Goal: Task Accomplishment & Management: Manage account settings

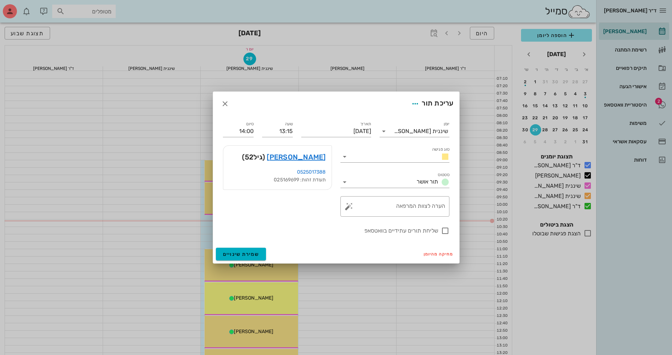
scroll to position [106, 0]
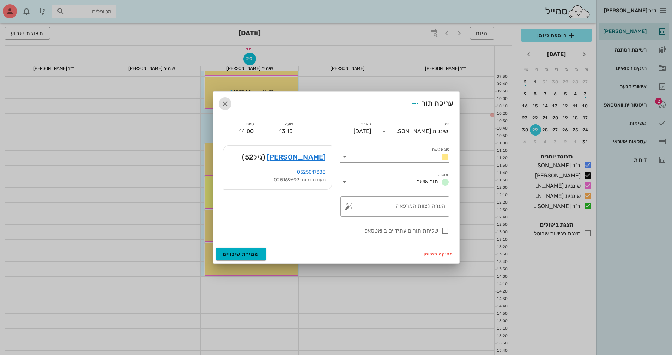
click at [223, 106] on icon "button" at bounding box center [225, 104] width 8 height 8
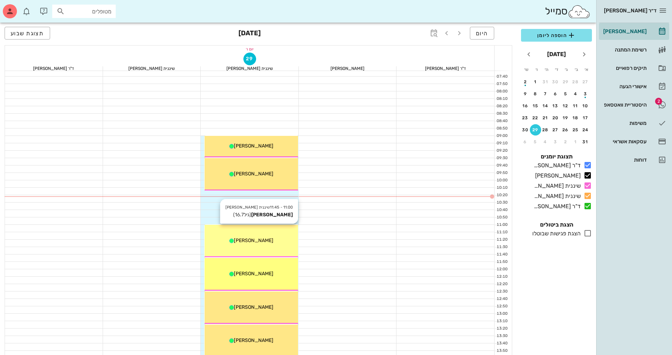
scroll to position [0, 0]
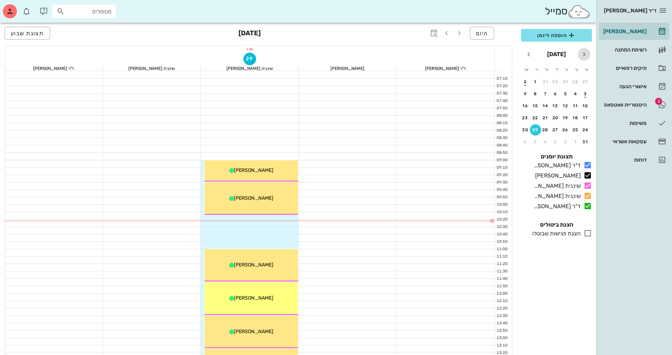
click at [585, 55] on icon "חודש שעבר" at bounding box center [584, 54] width 8 height 8
click at [532, 55] on icon "חודש הבא" at bounding box center [529, 54] width 8 height 8
click at [532, 54] on icon "חודש הבא" at bounding box center [529, 54] width 8 height 8
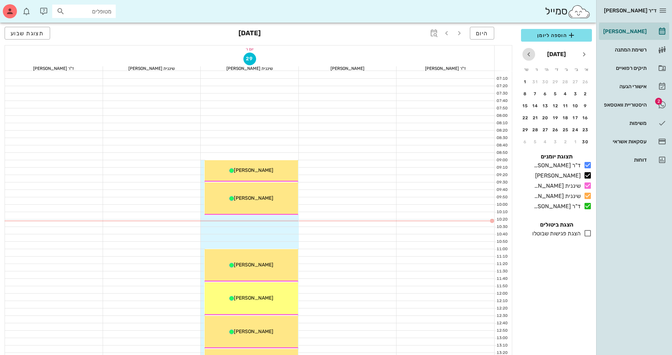
click at [528, 52] on icon "חודש הבא" at bounding box center [529, 54] width 8 height 8
click at [525, 78] on button "7" at bounding box center [525, 81] width 11 height 11
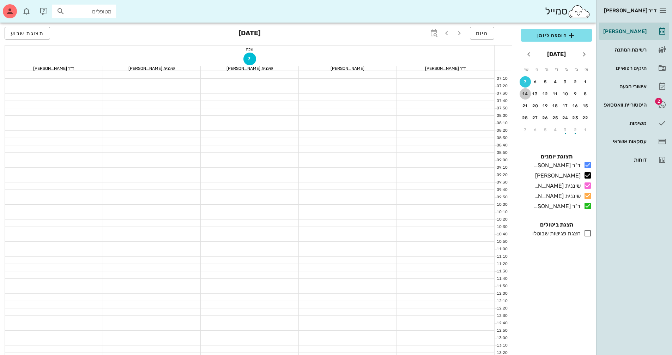
click at [527, 97] on button "14" at bounding box center [525, 93] width 11 height 11
click at [538, 82] on div "6" at bounding box center [535, 81] width 11 height 5
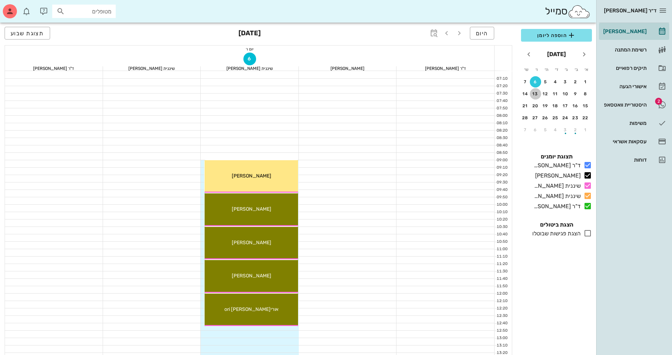
click at [538, 94] on div "13" at bounding box center [535, 93] width 11 height 5
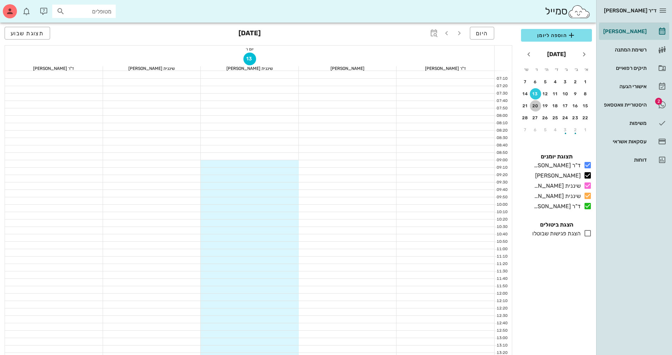
click at [536, 107] on div "20" at bounding box center [535, 105] width 11 height 5
click at [536, 115] on button "27" at bounding box center [535, 117] width 11 height 11
click at [534, 82] on div "6" at bounding box center [535, 81] width 11 height 5
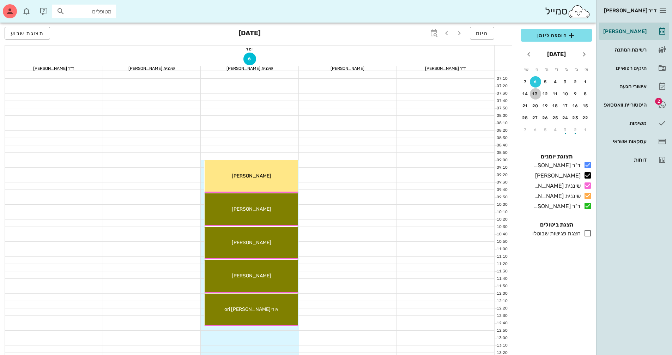
click at [534, 90] on button "13" at bounding box center [535, 93] width 11 height 11
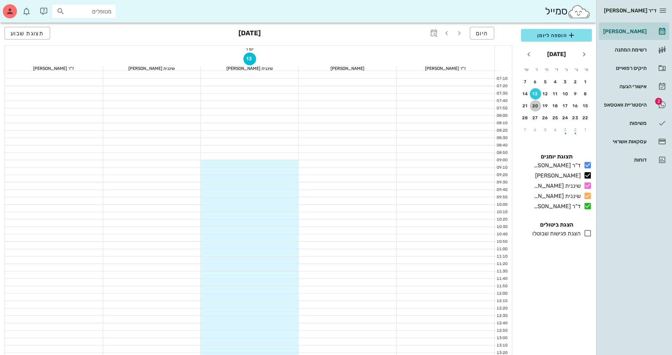
click at [536, 106] on div "20" at bounding box center [535, 105] width 11 height 5
click at [274, 164] on div at bounding box center [250, 163] width 98 height 7
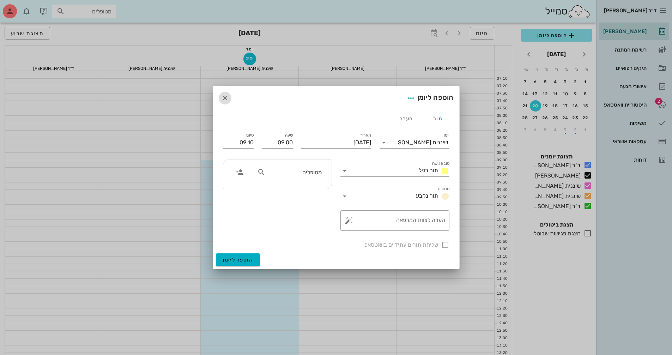
click at [226, 100] on icon "button" at bounding box center [225, 98] width 8 height 8
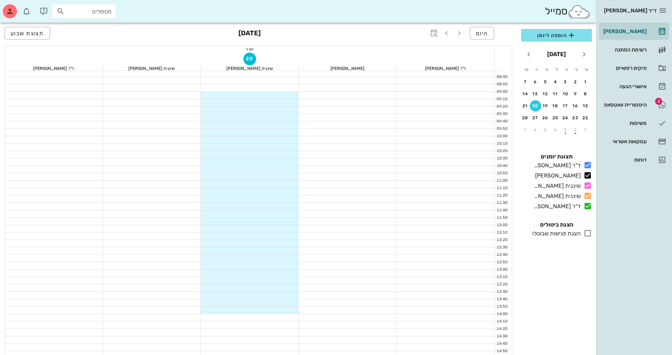
scroll to position [141, 0]
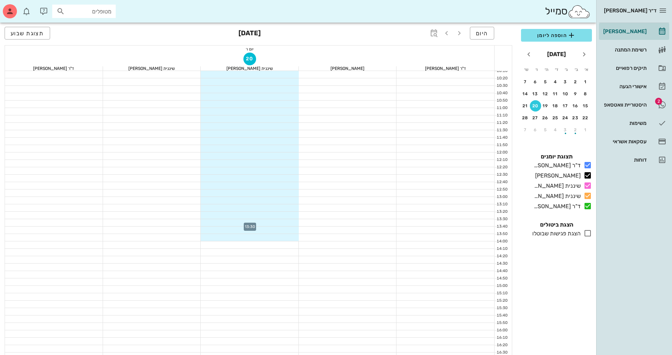
click at [288, 220] on div at bounding box center [250, 222] width 98 height 7
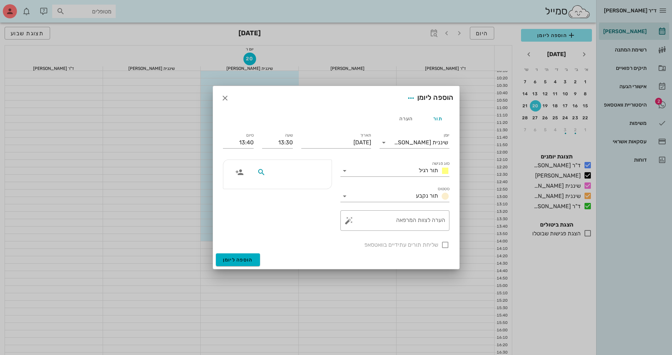
click at [308, 171] on input "text" at bounding box center [294, 172] width 54 height 9
type input "[PERSON_NAME]"
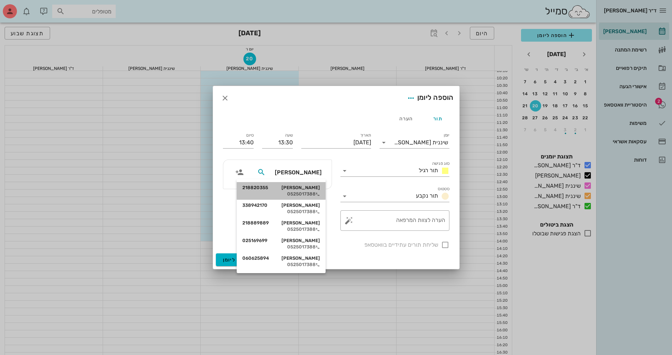
click at [290, 190] on div "[PERSON_NAME] 218820355" at bounding box center [281, 188] width 78 height 6
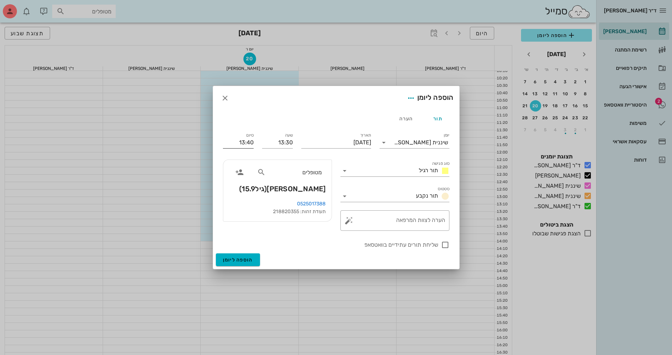
click at [237, 143] on input "13:40" at bounding box center [238, 142] width 31 height 11
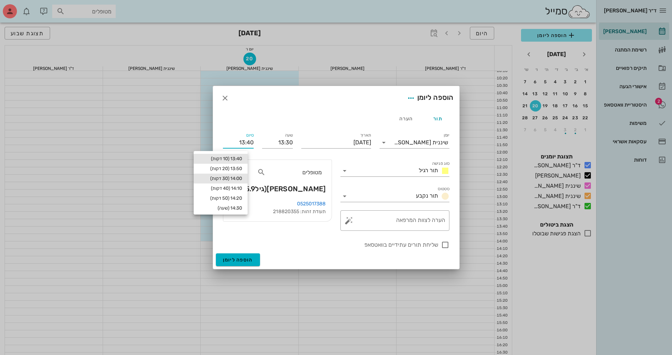
click at [239, 180] on div "14:00 (30 דקות)" at bounding box center [220, 179] width 43 height 6
type input "14:00"
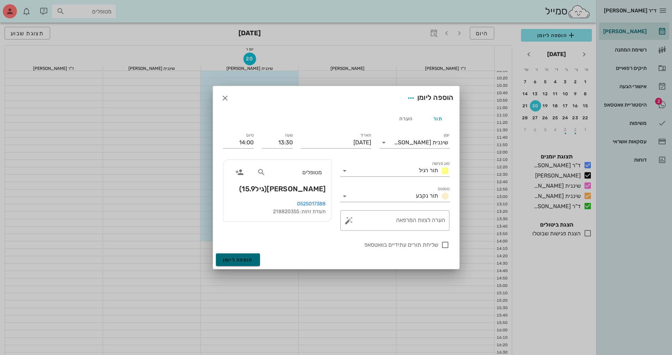
click at [236, 263] on span "הוספה ליומן" at bounding box center [238, 260] width 30 height 6
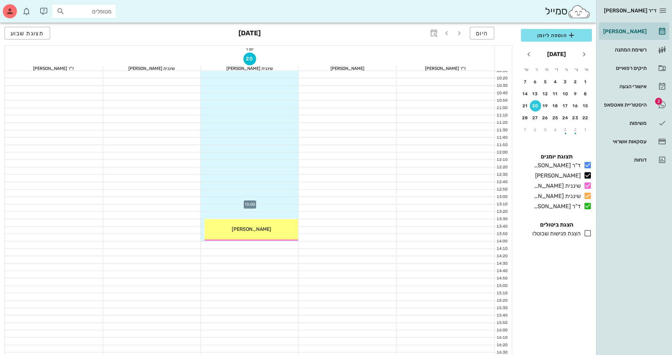
click at [283, 199] on div at bounding box center [250, 200] width 98 height 7
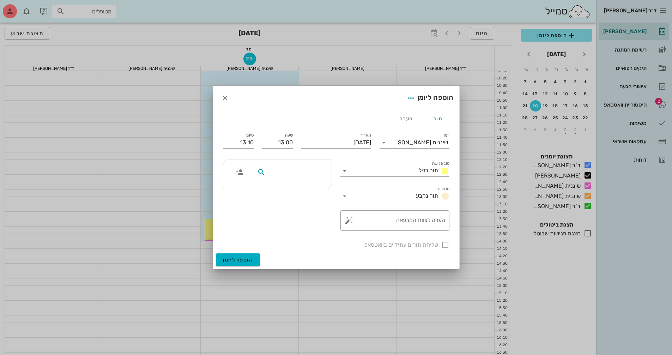
click at [303, 171] on input "text" at bounding box center [294, 172] width 54 height 9
type input "[PERSON_NAME]"
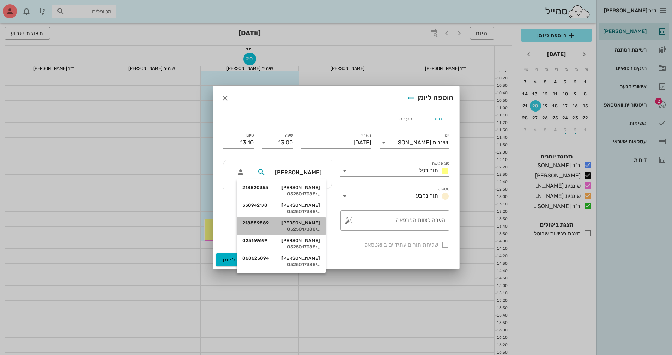
click at [295, 225] on div "[PERSON_NAME] 218889889" at bounding box center [281, 223] width 78 height 6
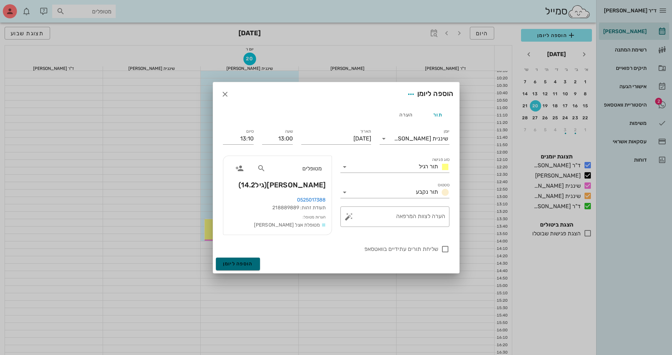
click at [246, 266] on span "הוספה ליומן" at bounding box center [238, 264] width 30 height 6
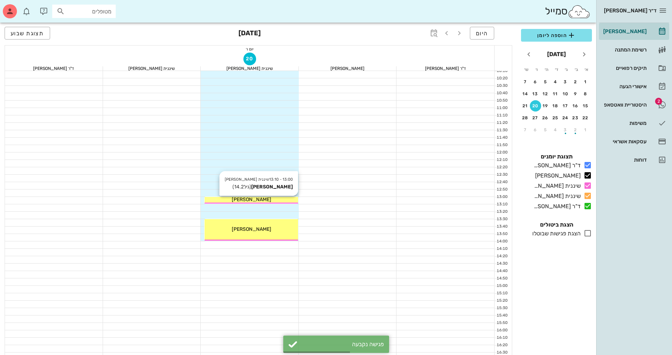
click at [265, 200] on div "[PERSON_NAME]" at bounding box center [252, 199] width 94 height 7
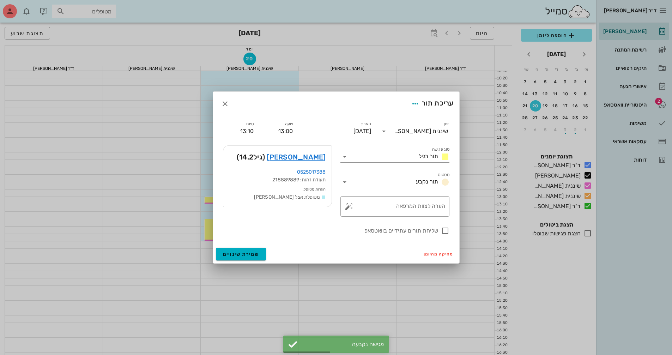
click at [233, 126] on input "13:10" at bounding box center [238, 131] width 31 height 11
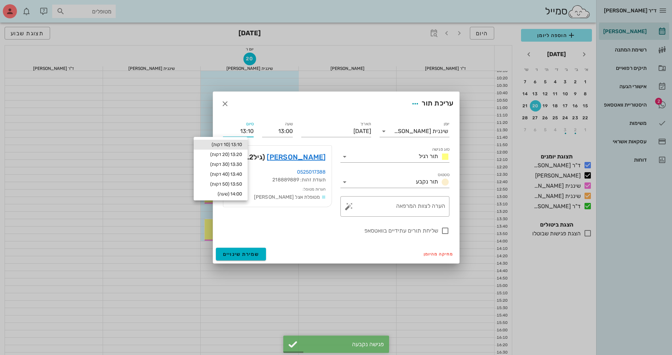
drag, startPoint x: 233, startPoint y: 127, endPoint x: 251, endPoint y: 128, distance: 17.7
click at [251, 128] on input "13:10" at bounding box center [238, 131] width 31 height 11
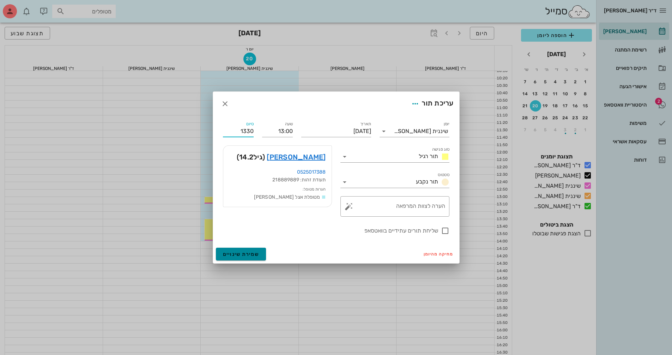
type input "13:30"
click at [246, 256] on span "שמירת שינויים" at bounding box center [241, 254] width 36 height 6
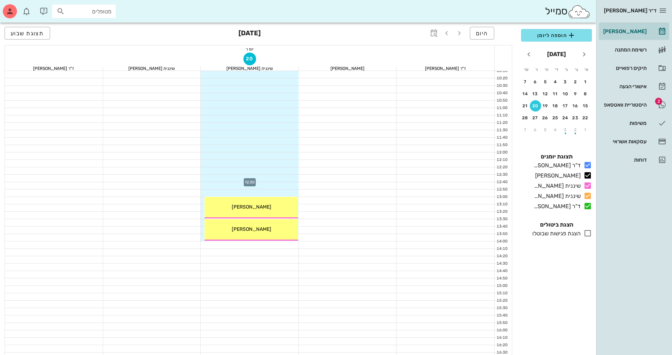
click at [283, 176] on div at bounding box center [250, 178] width 98 height 7
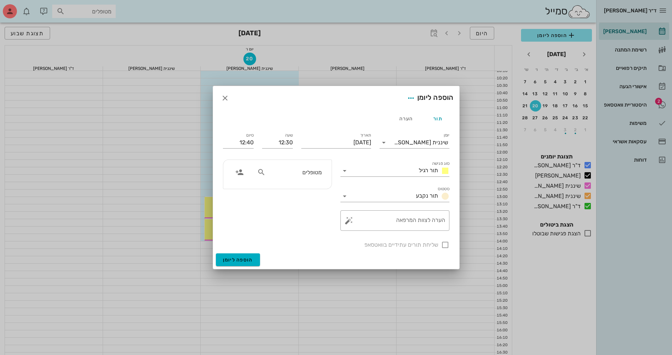
click at [300, 172] on input "מטופלים" at bounding box center [294, 172] width 54 height 9
type input "[PERSON_NAME]"
click at [300, 191] on div "0525017388" at bounding box center [281, 194] width 78 height 6
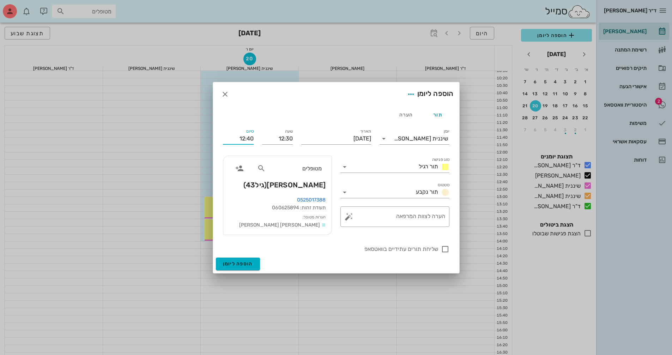
drag, startPoint x: 232, startPoint y: 137, endPoint x: 255, endPoint y: 138, distance: 22.9
click at [255, 138] on div "סיום 12:40" at bounding box center [238, 137] width 39 height 28
type input "13:00"
click at [233, 266] on span "הוספה ליומן" at bounding box center [238, 264] width 30 height 6
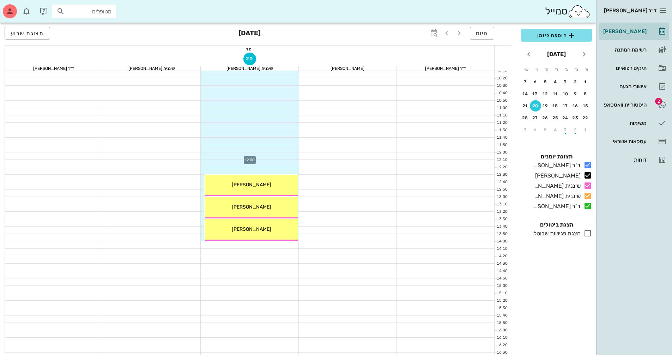
click at [284, 154] on div at bounding box center [250, 155] width 98 height 7
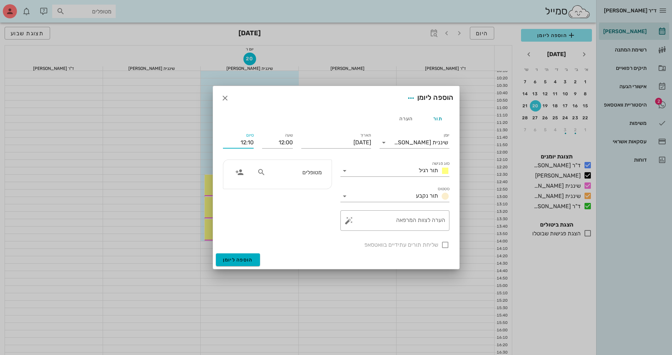
drag, startPoint x: 228, startPoint y: 138, endPoint x: 260, endPoint y: 138, distance: 32.5
click at [260, 138] on div "יומן שיננית [PERSON_NAME] סוג פגישה תור רגיל סטטוס תור נקבע תאריך [DATE] שעה 12…" at bounding box center [336, 190] width 235 height 126
type input "12:30"
click at [238, 262] on span "הוספה ליומן" at bounding box center [238, 260] width 30 height 6
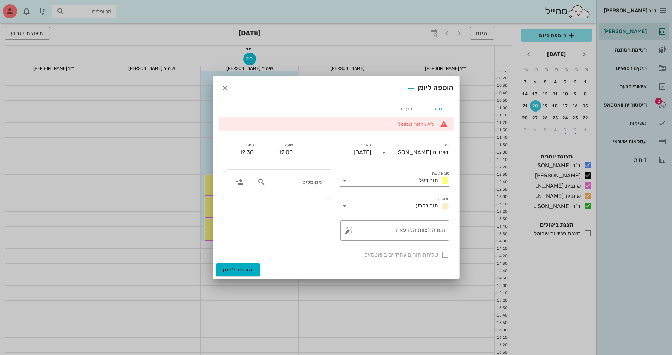
click at [298, 179] on input "מטופלים" at bounding box center [294, 181] width 54 height 9
type input "[PERSON_NAME]"
click at [234, 271] on span "הוספה ליומן" at bounding box center [238, 270] width 30 height 6
click at [294, 182] on input "מטופלים" at bounding box center [294, 181] width 54 height 9
type input "[PERSON_NAME]"
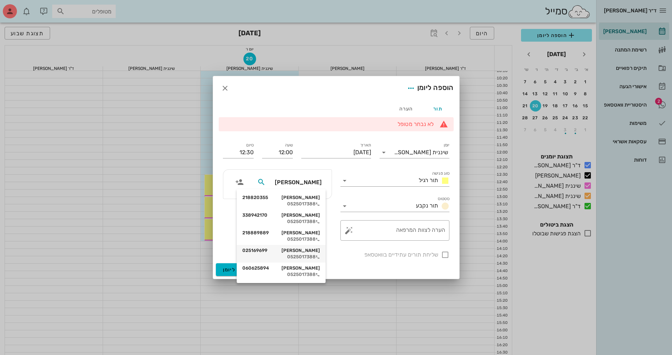
click at [308, 251] on div "[PERSON_NAME] 025169699" at bounding box center [281, 251] width 78 height 6
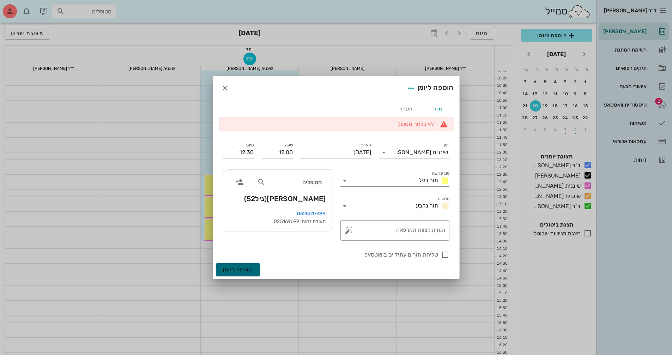
click at [243, 274] on button "הוספה ליומן" at bounding box center [238, 269] width 44 height 13
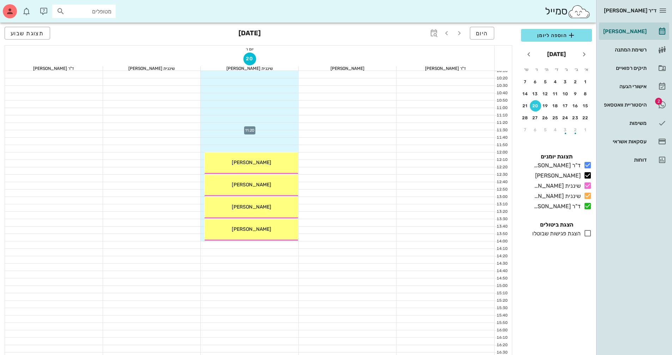
click at [287, 127] on div at bounding box center [250, 126] width 98 height 7
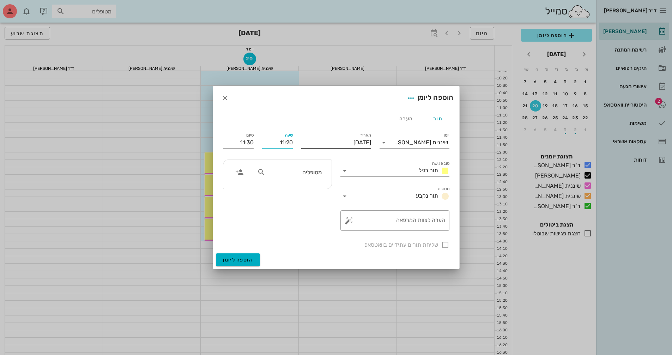
drag, startPoint x: 279, startPoint y: 142, endPoint x: 315, endPoint y: 142, distance: 35.6
click at [315, 142] on div "יומן שיננית [PERSON_NAME] סוג פגישה תור רגיל סטטוס תור נקבע תאריך [DATE] שעה 11…" at bounding box center [336, 190] width 235 height 126
type input "11:15"
click at [236, 140] on input "11:25" at bounding box center [238, 142] width 31 height 11
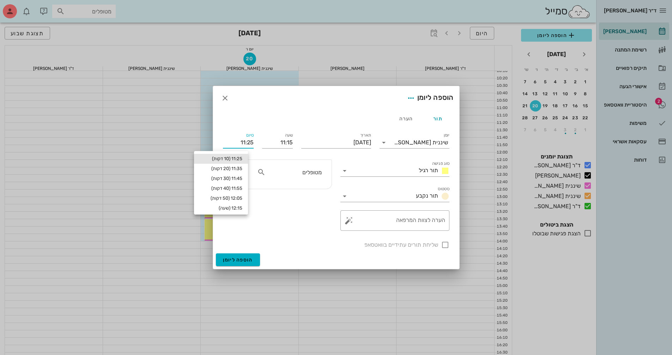
drag, startPoint x: 236, startPoint y: 140, endPoint x: 257, endPoint y: 144, distance: 20.4
click at [257, 144] on div "סיום 11:25" at bounding box center [238, 141] width 39 height 28
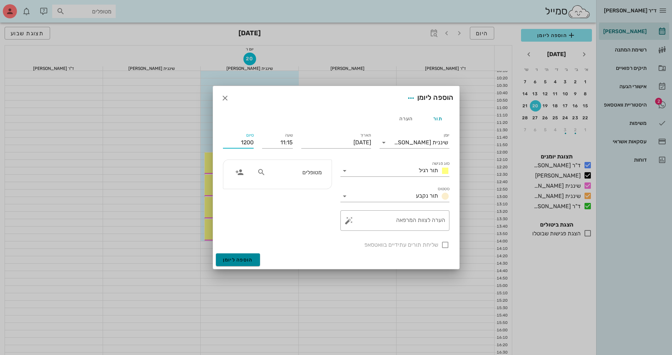
type input "12:00"
click at [239, 258] on span "הוספה ליומן" at bounding box center [238, 260] width 30 height 6
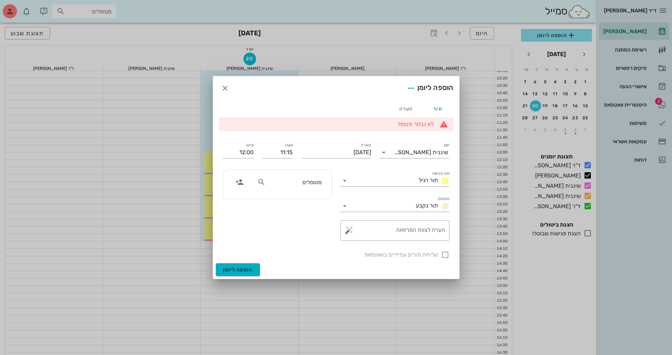
click at [288, 175] on div "מטופלים" at bounding box center [289, 181] width 73 height 13
type input "[PERSON_NAME] נו"
click at [312, 198] on div "[PERSON_NAME] 060625894" at bounding box center [281, 198] width 78 height 6
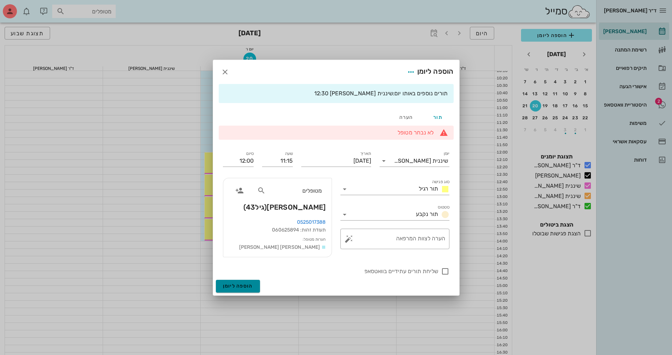
click at [246, 287] on span "הוספה ליומן" at bounding box center [238, 286] width 30 height 6
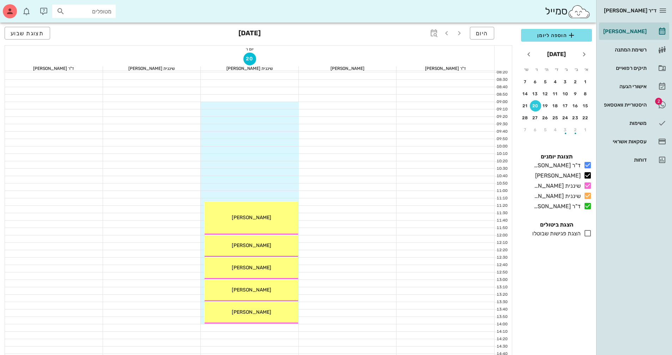
scroll to position [71, 0]
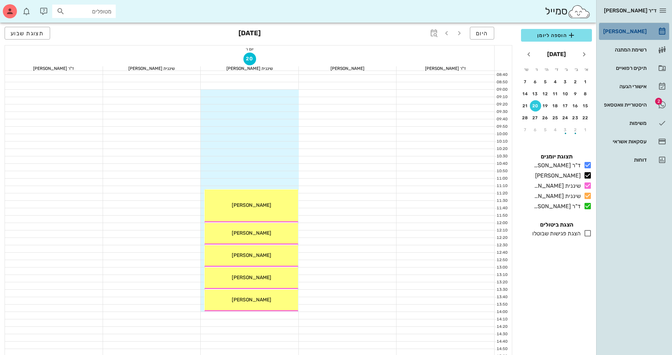
click at [630, 34] on div "[PERSON_NAME]" at bounding box center [624, 32] width 45 height 6
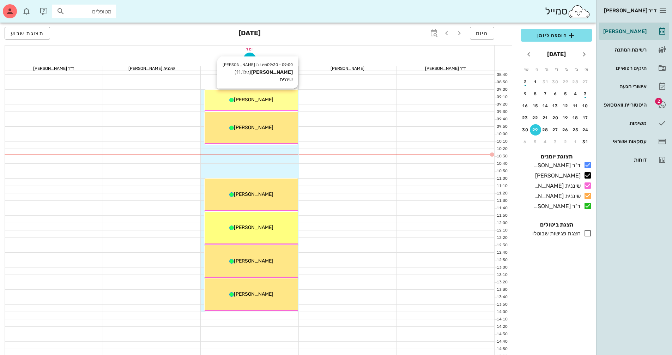
click at [283, 93] on div "09:00 - 09:30 שיננית [PERSON_NAME] (גיל 11.1 ) שיננית [PERSON_NAME]" at bounding box center [252, 101] width 94 height 22
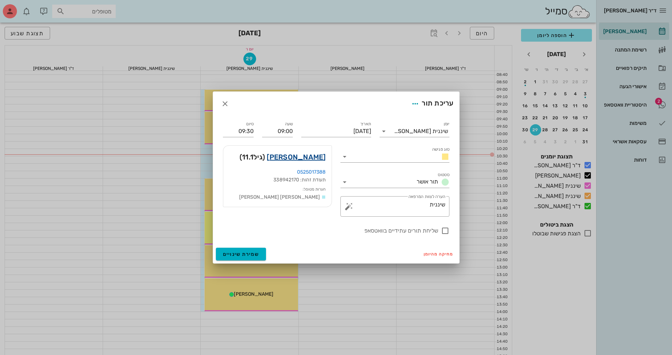
click at [310, 156] on link "[PERSON_NAME]" at bounding box center [296, 156] width 59 height 11
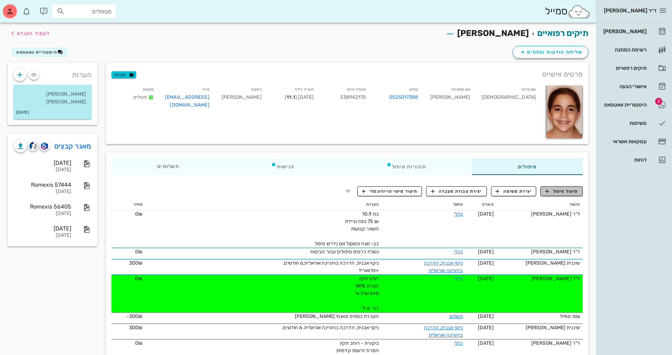
click at [558, 194] on button "תיעוד טיפול" at bounding box center [562, 191] width 42 height 10
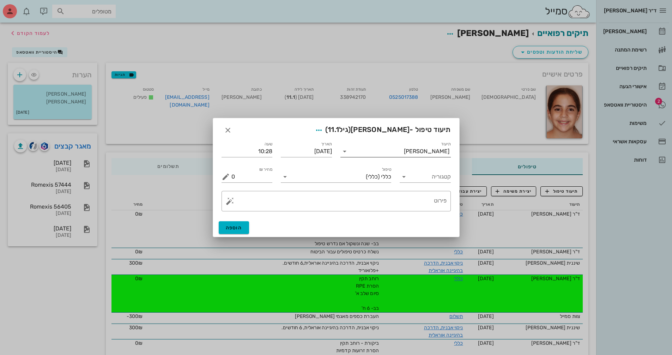
click at [404, 150] on input "תיעוד" at bounding box center [377, 151] width 54 height 11
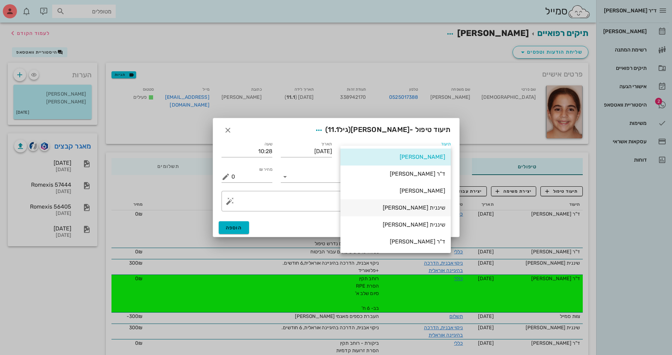
click at [410, 202] on div "שיננית [PERSON_NAME]" at bounding box center [395, 207] width 99 height 15
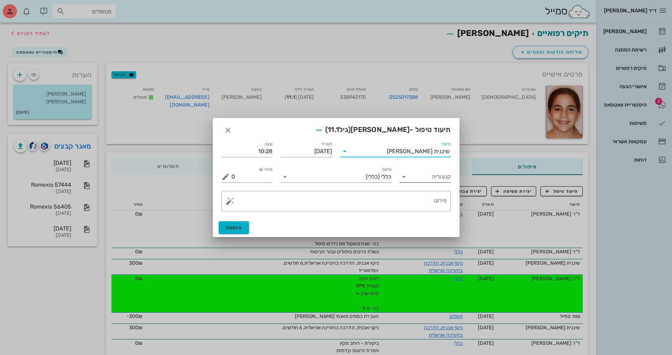
click at [410, 179] on div "קטגוריה" at bounding box center [425, 176] width 51 height 11
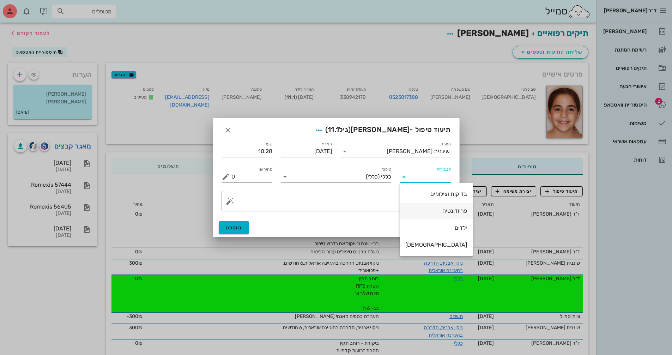
click at [425, 211] on div "פריודונטיה" at bounding box center [436, 210] width 62 height 7
type input "פריודונטיה"
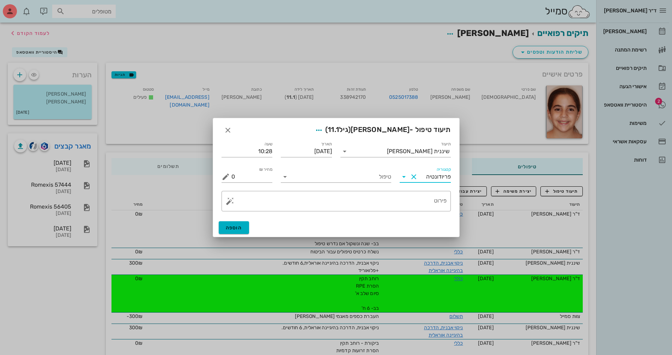
click at [333, 184] on div "טיפול" at bounding box center [336, 173] width 119 height 25
click at [331, 179] on input "טיפול" at bounding box center [341, 176] width 101 height 11
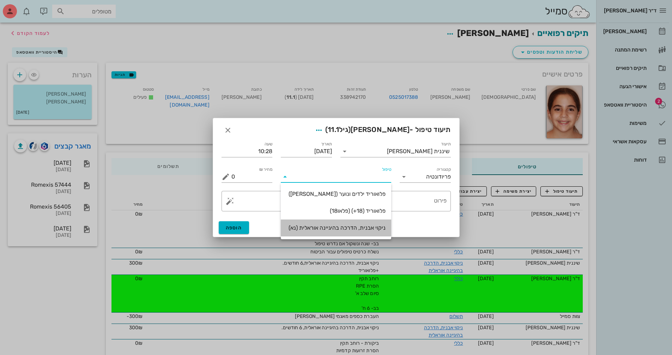
click at [369, 228] on div "ניקוי אבנית, הדרכה בהיגיינה אוראלית (נא)" at bounding box center [336, 227] width 99 height 7
type input "300"
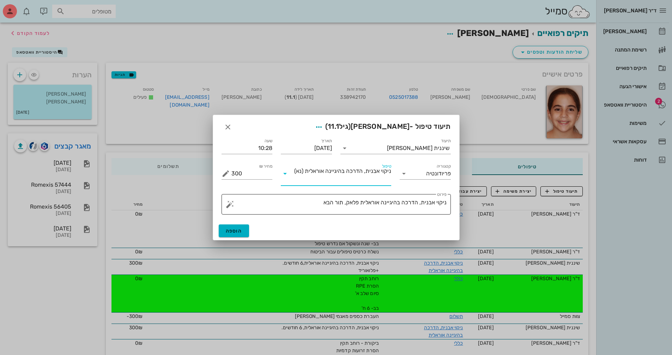
click at [311, 205] on textarea "ניקוי אבנית, הדרכה בהיגיינה אוראלית פלאק, תור הבא" at bounding box center [338, 206] width 215 height 17
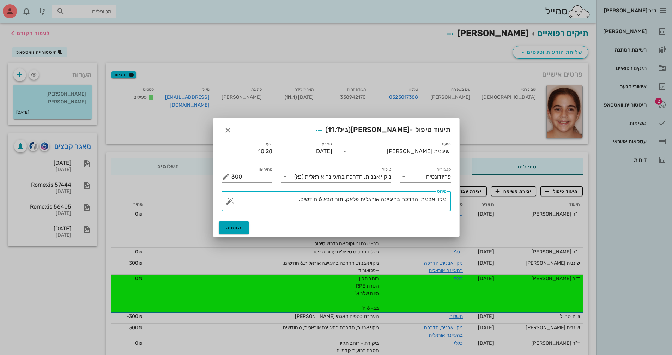
type textarea "ניקוי אבנית, הדרכה בהיגיינה אוראלית פלאק, תור הבא 6 חודשים."
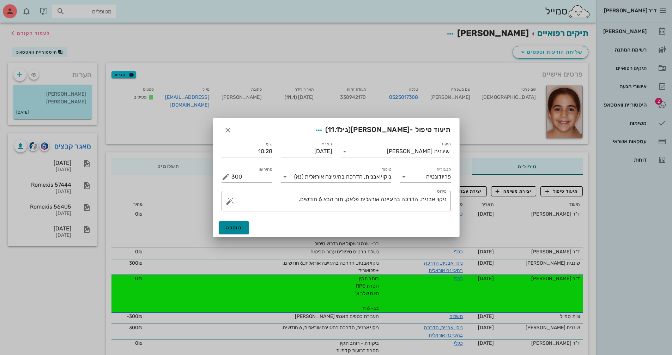
click at [239, 223] on button "הוספה" at bounding box center [234, 227] width 31 height 13
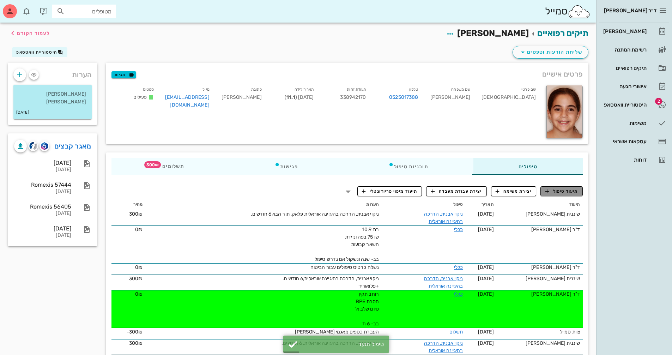
click at [555, 192] on span "תיעוד טיפול" at bounding box center [562, 191] width 33 height 6
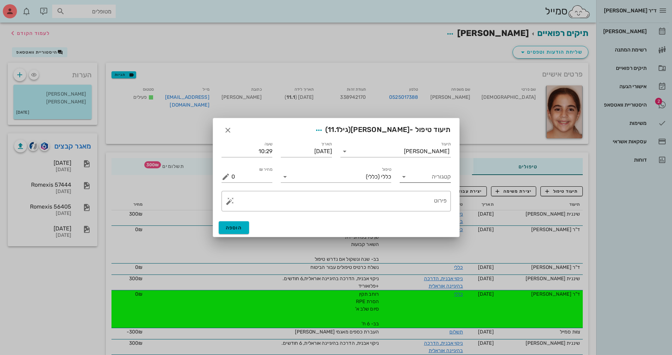
click at [414, 176] on input "קטגוריה" at bounding box center [431, 176] width 40 height 11
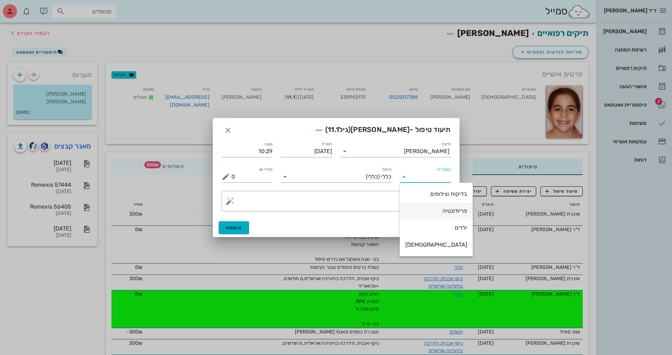
click at [424, 211] on div "פריודונטיה" at bounding box center [436, 210] width 62 height 7
type input "פריודונטיה"
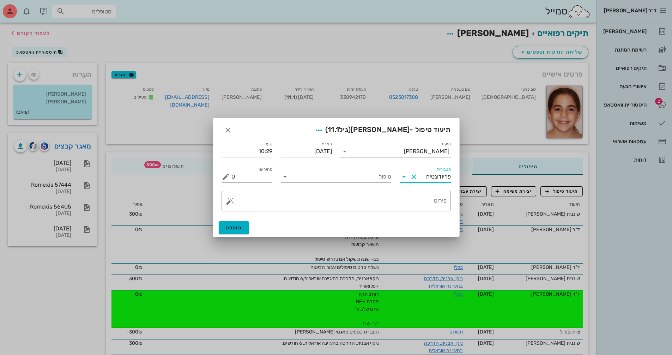
click at [391, 151] on input "תיעוד" at bounding box center [377, 151] width 54 height 11
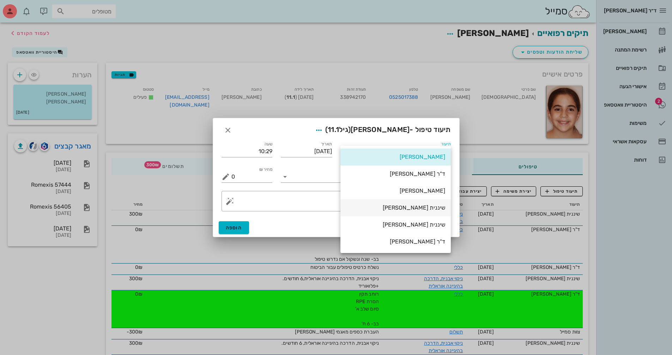
click at [427, 207] on div "שיננית [PERSON_NAME]" at bounding box center [395, 207] width 99 height 7
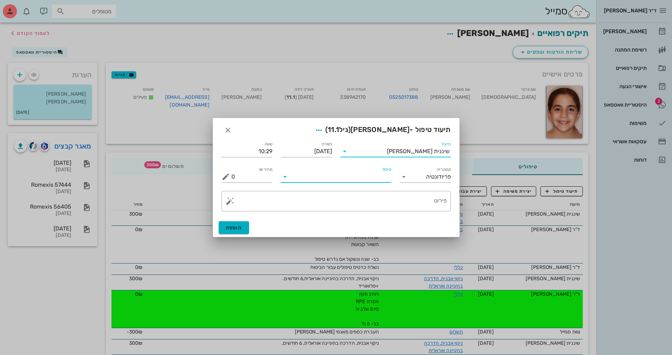
click at [295, 173] on input "טיפול" at bounding box center [341, 176] width 101 height 11
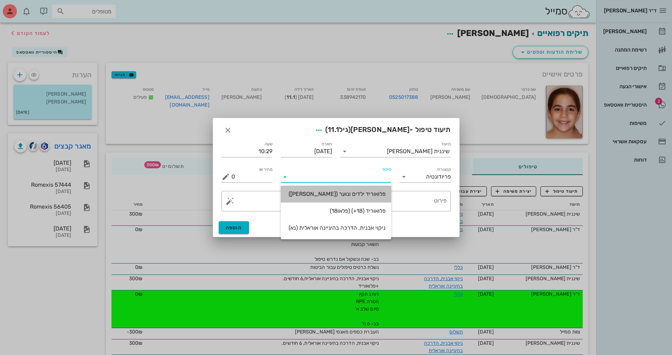
click at [345, 192] on div "פלואוריד ילדים ונוער ([PERSON_NAME])" at bounding box center [336, 194] width 99 height 7
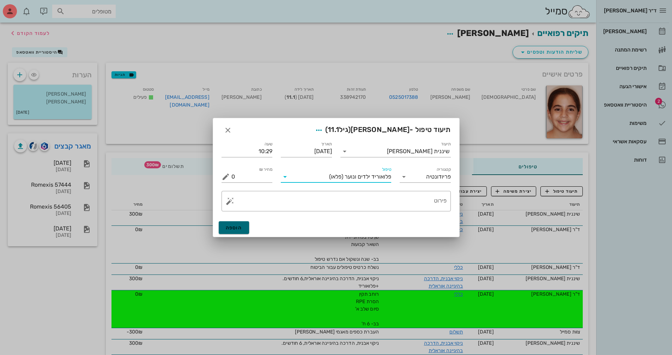
click at [243, 225] on button "הוספה" at bounding box center [234, 227] width 31 height 13
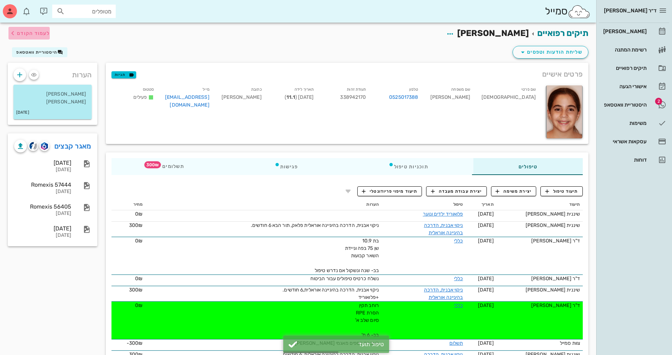
click at [28, 36] on span "לעמוד הקודם" at bounding box center [33, 33] width 33 height 6
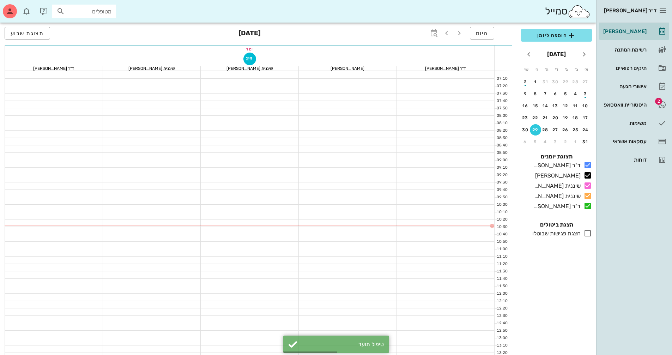
scroll to position [71, 0]
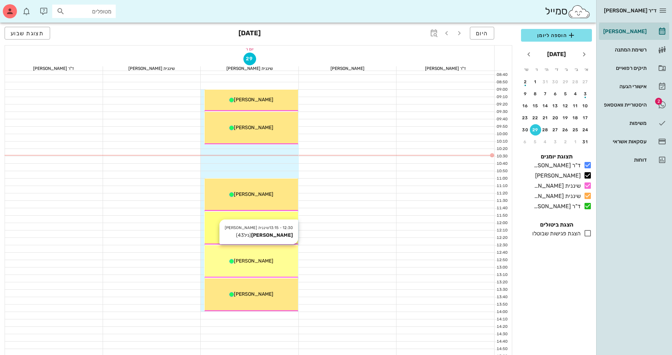
click at [263, 261] on span "[PERSON_NAME]" at bounding box center [254, 261] width 40 height 6
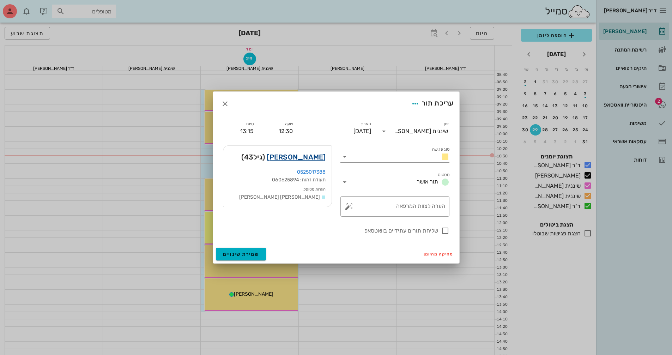
click at [310, 156] on link "[PERSON_NAME]" at bounding box center [296, 156] width 59 height 11
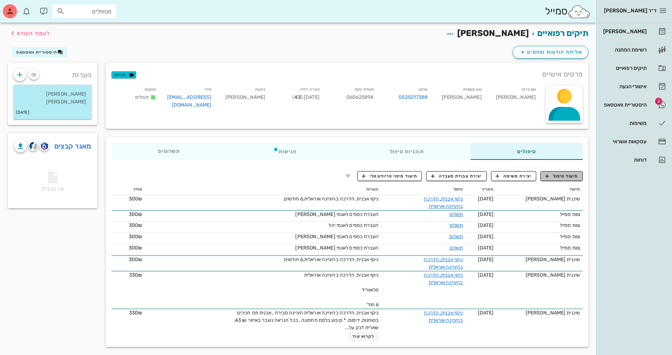
click at [554, 173] on span "תיעוד טיפול" at bounding box center [562, 176] width 33 height 6
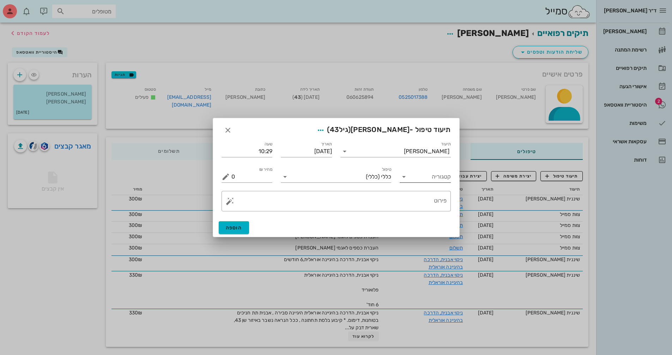
click at [418, 175] on input "קטגוריה" at bounding box center [431, 176] width 40 height 11
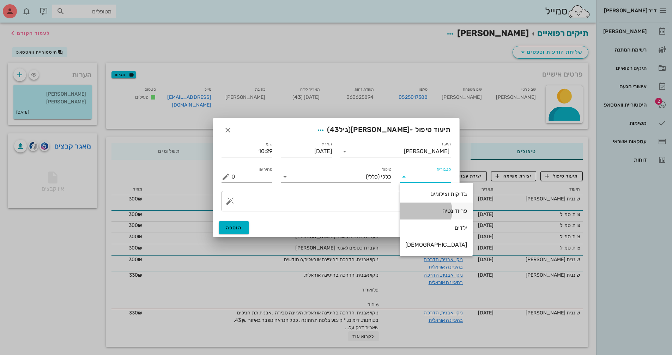
click at [431, 210] on div "פריודונטיה" at bounding box center [436, 210] width 62 height 7
type input "פריודונטיה"
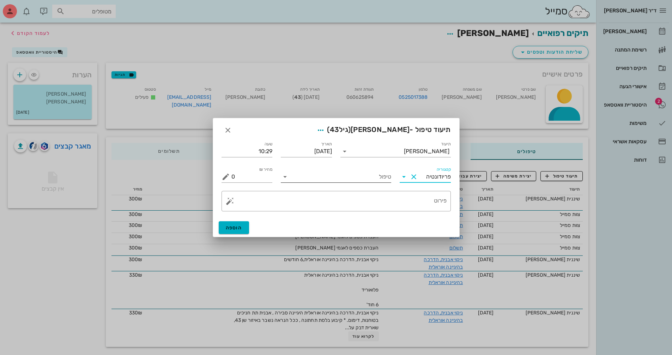
click at [284, 174] on icon at bounding box center [285, 177] width 8 height 8
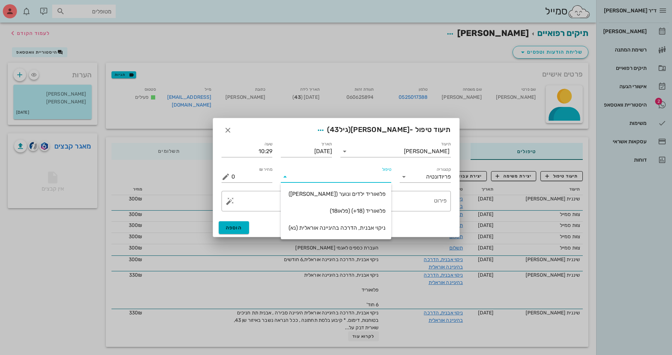
click at [368, 232] on div "ניקוי אבנית, הדרכה בהיגיינה אוראלית (נא)" at bounding box center [336, 227] width 99 height 15
type input "300"
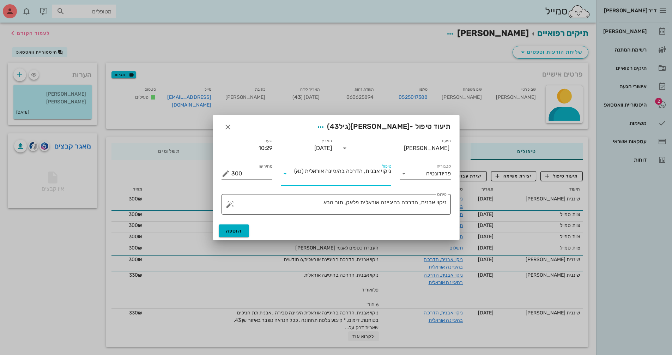
click at [305, 202] on textarea "ניקוי אבנית, הדרכה בהיגיינה אוראלית פלאק, תור הבא" at bounding box center [338, 206] width 215 height 17
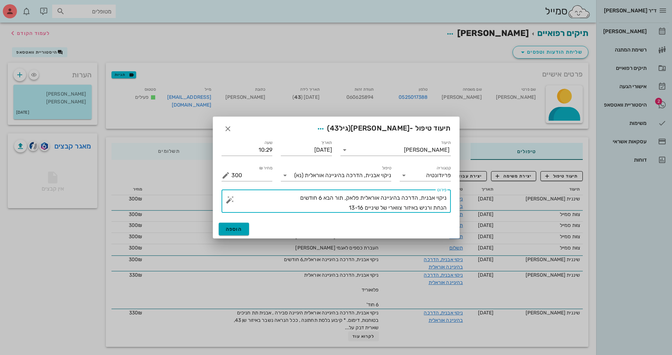
type textarea "ניקוי אבנית, הדרכה בהיגיינה אוראלית פלאק, תור הבא 6 חודשים הנחת ורניש באיזור צו…"
click at [235, 227] on span "הוספה" at bounding box center [234, 229] width 17 height 6
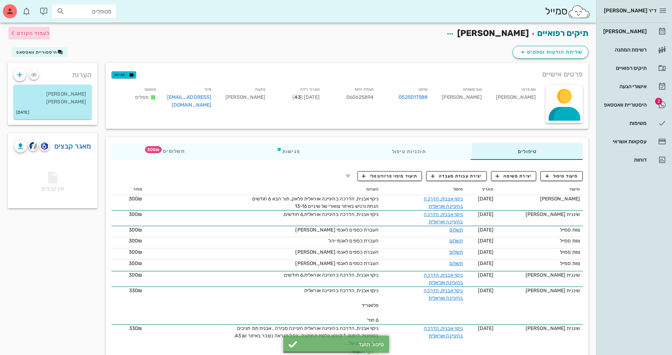
click at [21, 37] on span "לעמוד הקודם" at bounding box center [28, 33] width 41 height 8
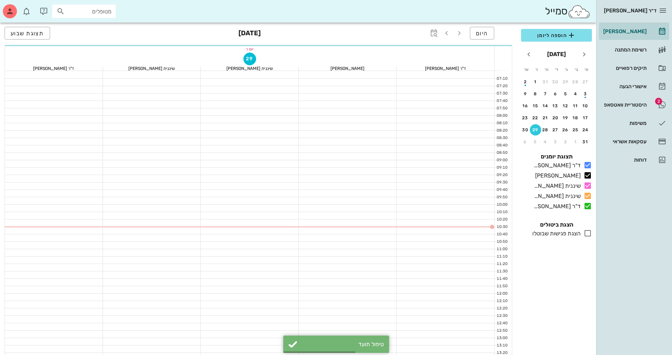
scroll to position [71, 0]
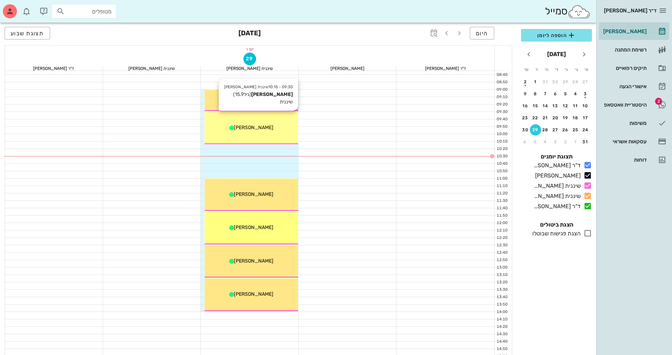
drag, startPoint x: 264, startPoint y: 260, endPoint x: 259, endPoint y: 117, distance: 143.7
click at [259, 117] on div "09:00 - 09:30 שיננית [PERSON_NAME] (גיל 11.1 ) שיננית [PERSON_NAME] 09:30 - 10:…" at bounding box center [251, 311] width 94 height 622
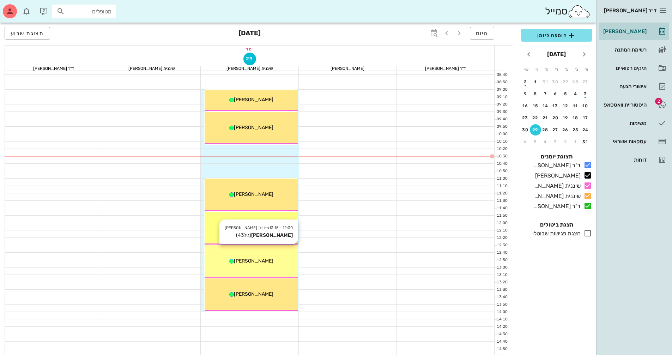
click at [287, 269] on div "12:30 - 13:15 שיננית [PERSON_NAME] (גיל 43 ) [PERSON_NAME]" at bounding box center [252, 261] width 94 height 33
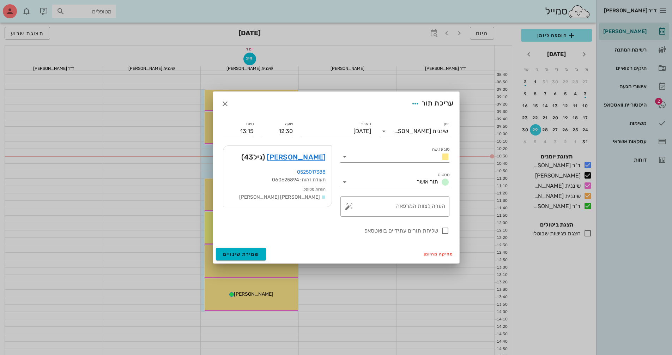
click at [270, 130] on input "12:30" at bounding box center [277, 131] width 31 height 11
drag, startPoint x: 270, startPoint y: 130, endPoint x: 295, endPoint y: 130, distance: 25.1
click at [295, 130] on div "שעה 12:30" at bounding box center [277, 128] width 39 height 25
type input "09:45"
type input "10:30"
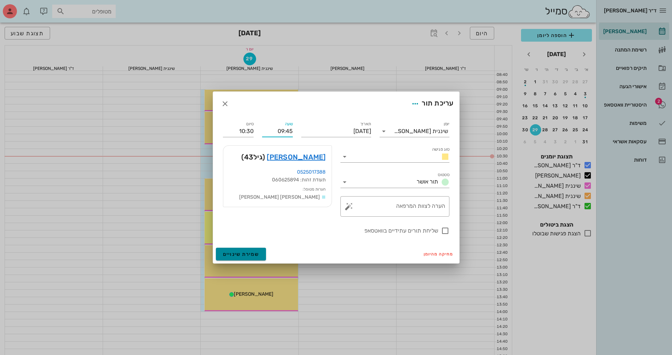
click at [258, 256] on form "עריכת תור יומן שיננית [PERSON_NAME] סוג פגישה סטטוס תור אושר תאריך [DATE] שעה 0…" at bounding box center [336, 177] width 246 height 171
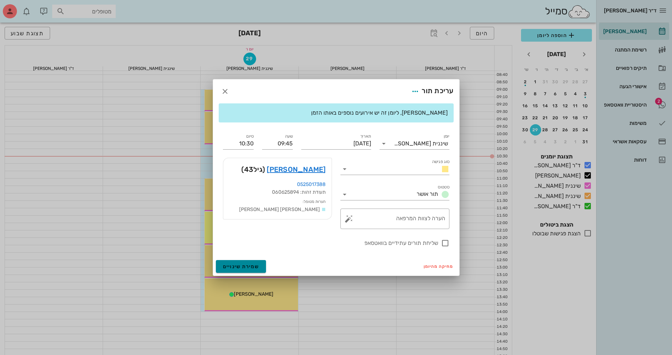
click at [247, 267] on span "שמירת שינויים" at bounding box center [241, 267] width 36 height 6
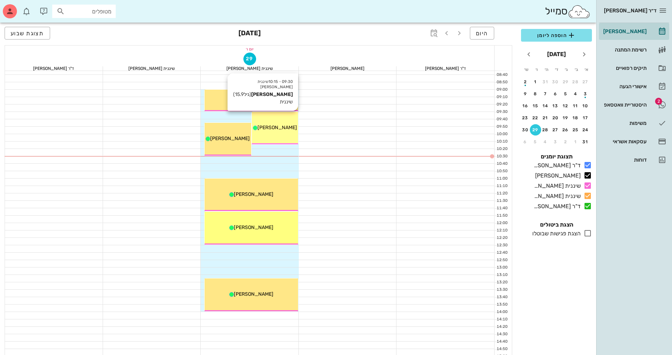
click at [281, 133] on div "09:30 - 10:15 שיננית [PERSON_NAME] (גיל 15.9 ) שיננית [PERSON_NAME]" at bounding box center [275, 128] width 46 height 33
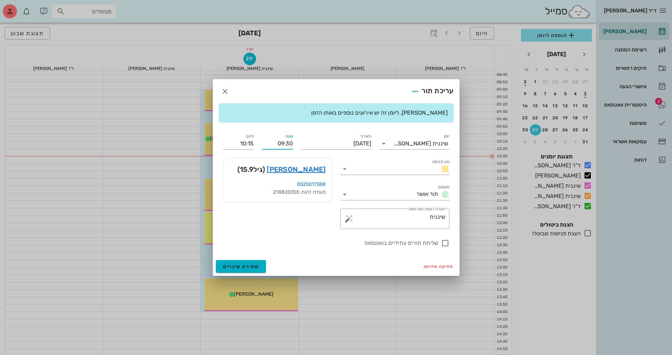
click at [273, 145] on input "09:30" at bounding box center [277, 143] width 31 height 11
drag, startPoint x: 274, startPoint y: 143, endPoint x: 292, endPoint y: 143, distance: 18.3
click at [292, 143] on input "09:30" at bounding box center [277, 143] width 31 height 11
type input "12:30"
type input "13:15"
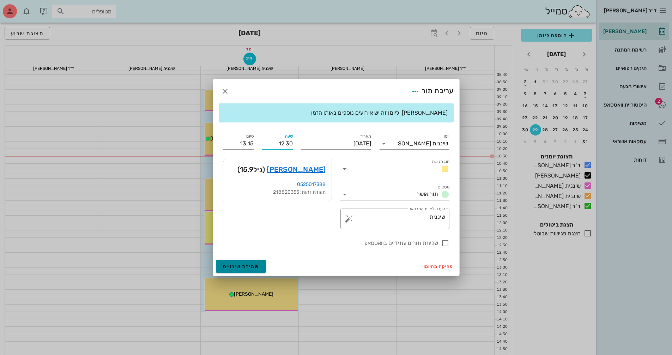
click at [256, 263] on div "עריכת תור [PERSON_NAME], ליומן זה יש אירועים נוספים באותו הזמן יומן שיננית [PER…" at bounding box center [336, 177] width 247 height 197
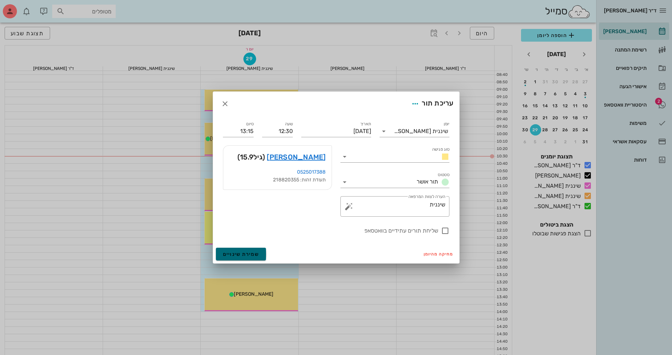
click at [244, 255] on span "שמירת שינויים" at bounding box center [241, 254] width 36 height 6
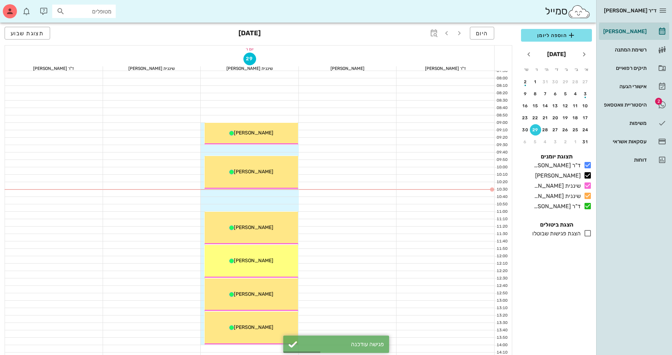
scroll to position [0, 0]
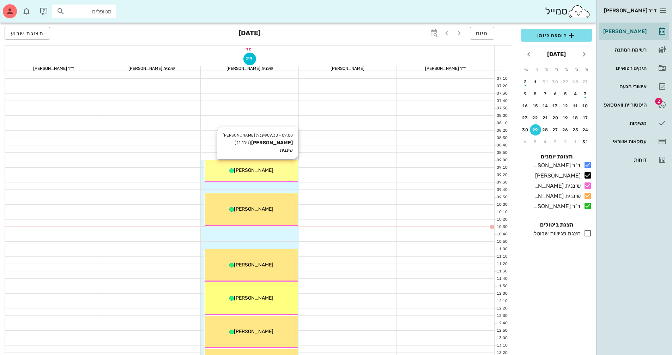
click at [271, 171] on div "[PERSON_NAME]" at bounding box center [252, 170] width 94 height 7
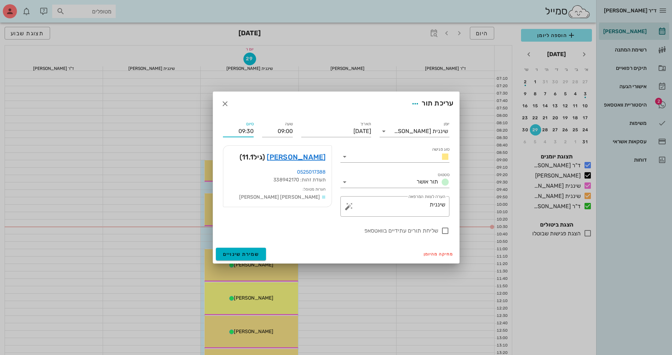
drag, startPoint x: 237, startPoint y: 131, endPoint x: 260, endPoint y: 132, distance: 22.6
click at [260, 132] on div "יומן שיננית [PERSON_NAME] סוג פגישה סטטוס תור אושר תאריך [DATE] שעה 09:00 סיום …" at bounding box center [336, 178] width 235 height 124
type input "09:45"
click at [216, 248] on button "שמירת שינויים" at bounding box center [241, 254] width 50 height 13
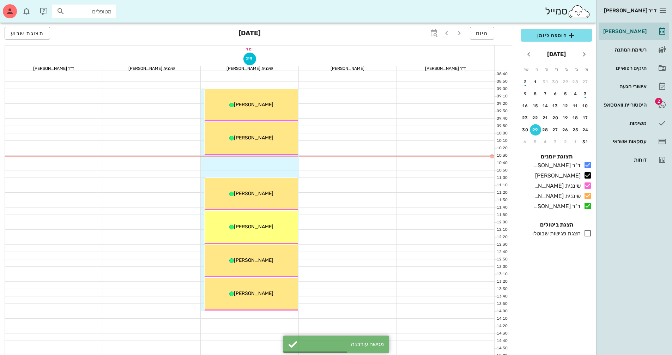
scroll to position [71, 0]
